Goal: Navigation & Orientation: Find specific page/section

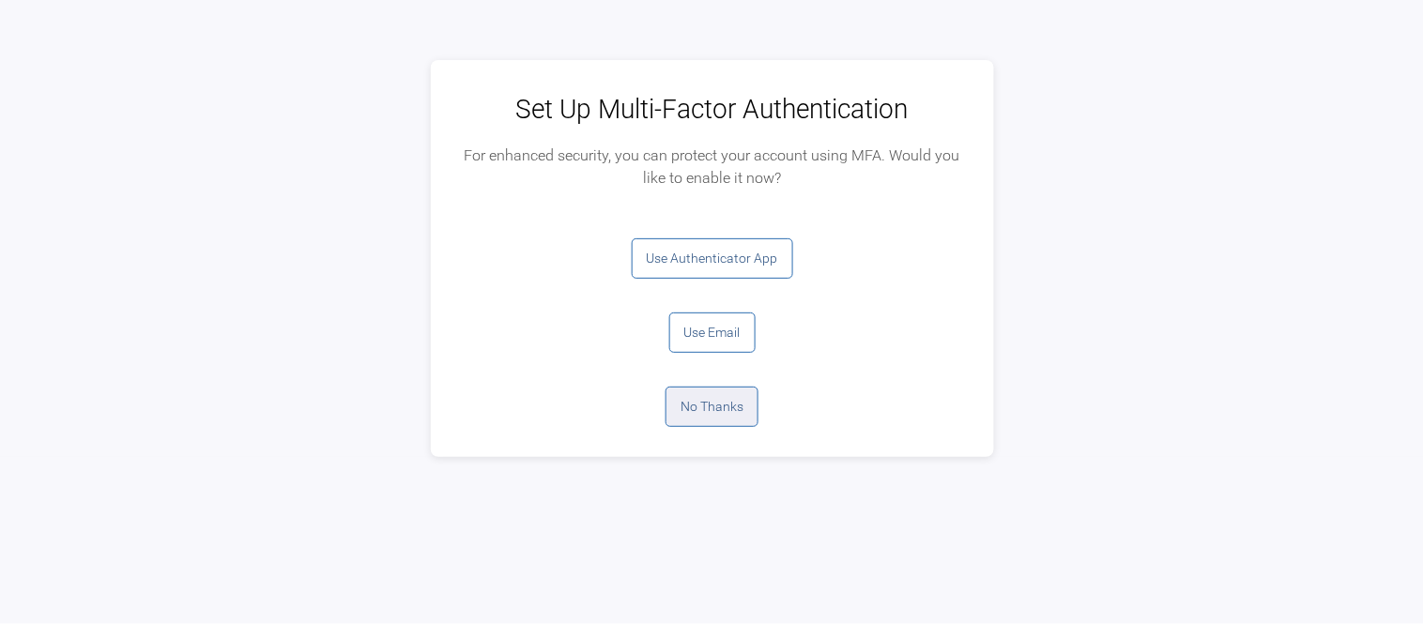
click at [702, 416] on button "No Thanks" at bounding box center [711, 407] width 93 height 40
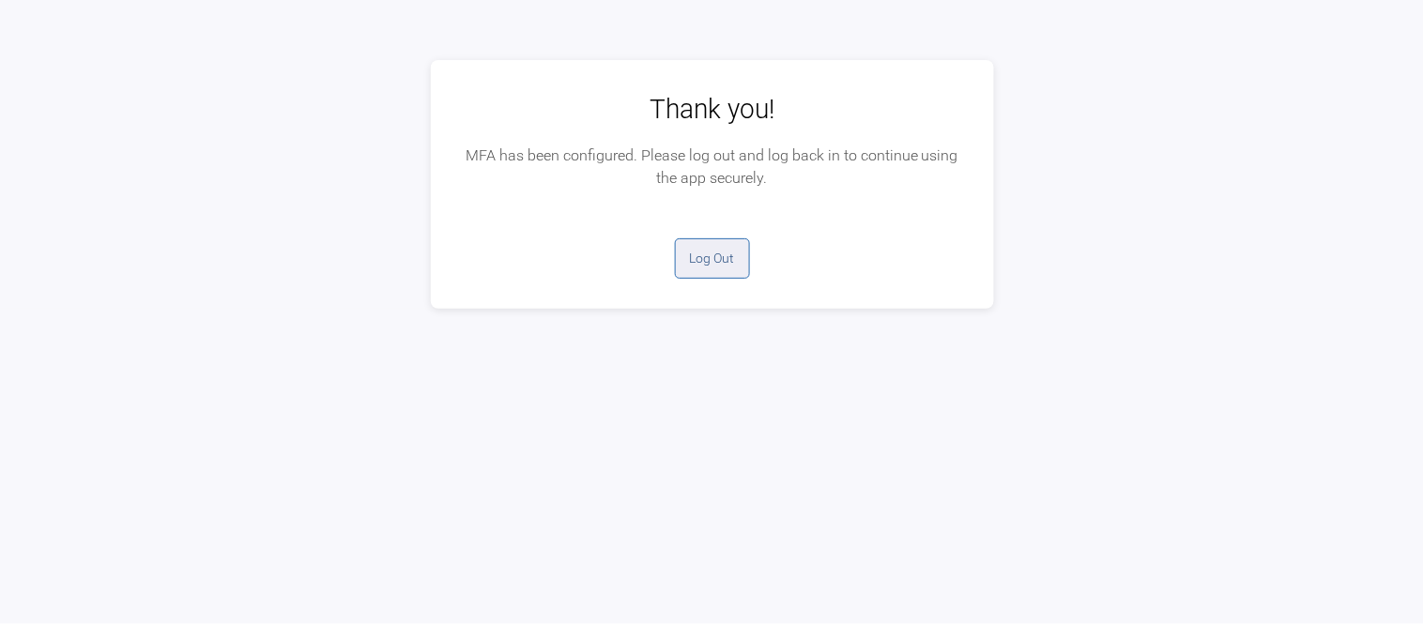
click at [709, 269] on button "Log Out" at bounding box center [712, 258] width 75 height 40
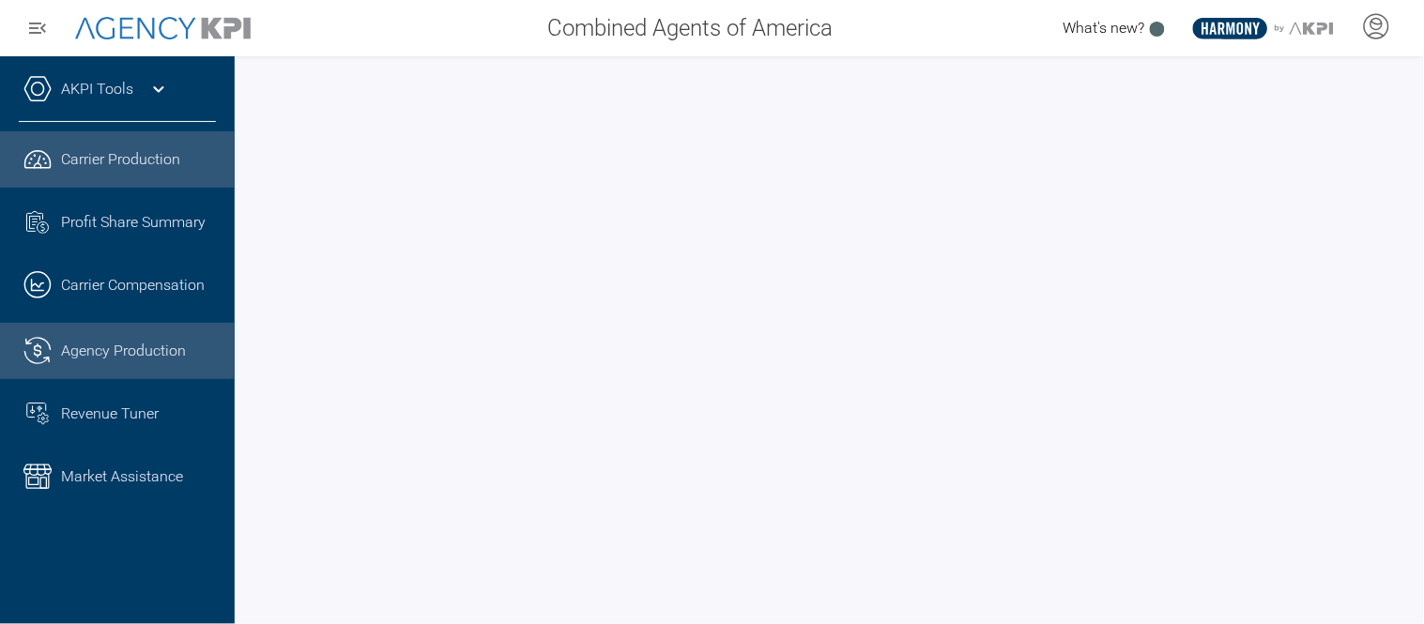
click at [157, 342] on span "Agency Production" at bounding box center [123, 351] width 125 height 23
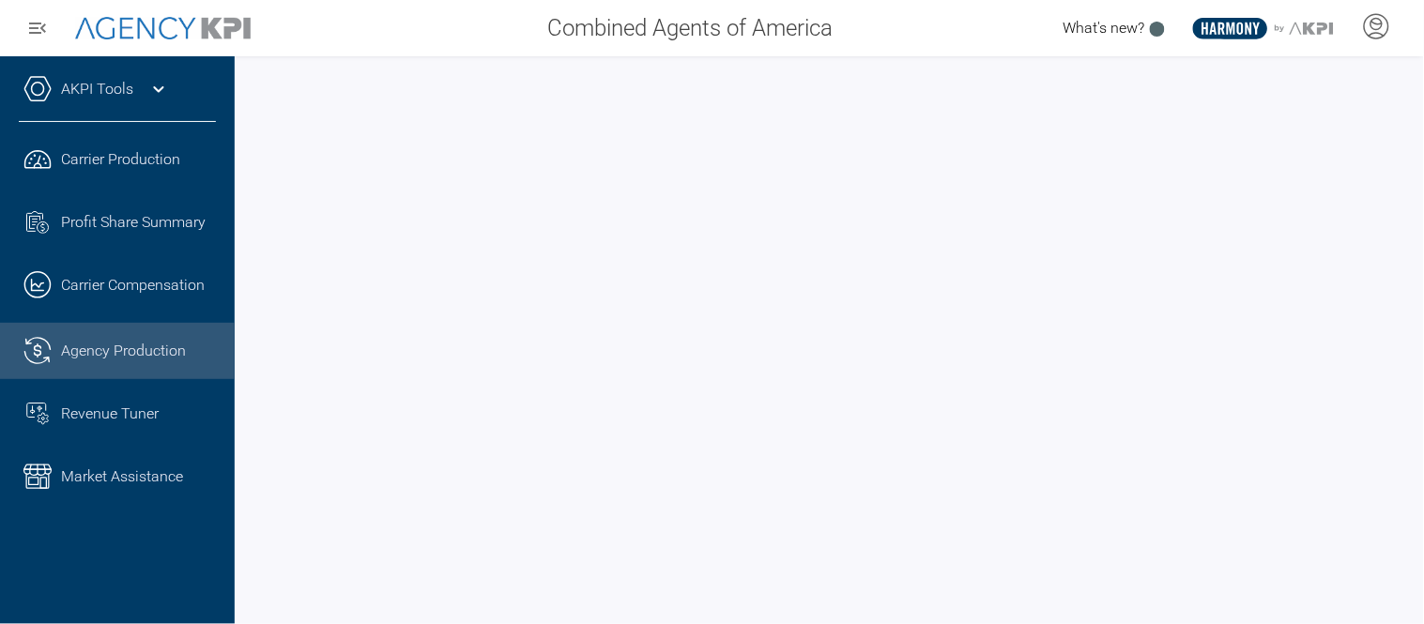
scroll to position [0, 13]
